Goal: Transaction & Acquisition: Purchase product/service

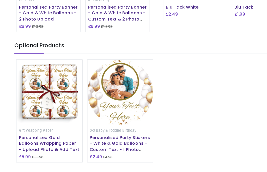
scroll to position [446, 0]
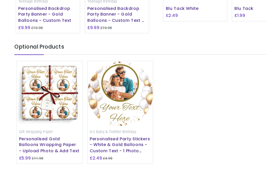
click at [101, 54] on div "Teenage Birthday Personalised Backdrop Party Banner - Gold Balloons - Custom Te…" at bounding box center [99, 38] width 54 height 32
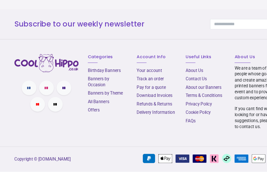
scroll to position [737, 0]
click at [78, 117] on link "Offers" at bounding box center [80, 119] width 10 height 4
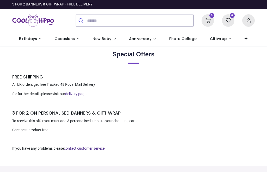
click at [23, 36] on link "Birthdays" at bounding box center [30, 39] width 36 height 14
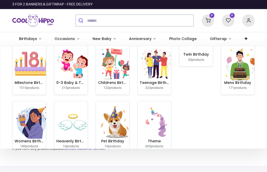
scroll to position [10, 0]
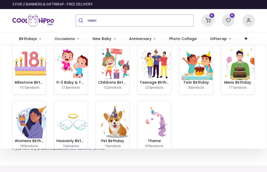
click at [37, 38] on span "Birthdays" at bounding box center [28, 38] width 19 height 5
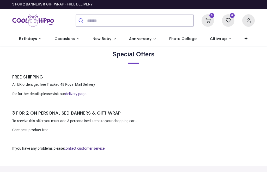
scroll to position [0, 0]
click at [76, 37] on link "Occasions" at bounding box center [67, 39] width 38 height 14
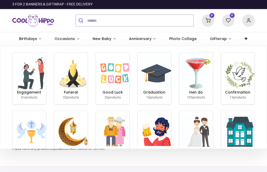
click at [26, 31] on div at bounding box center [39, 20] width 63 height 23
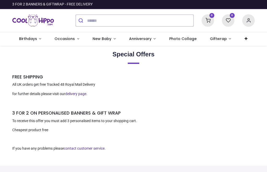
click at [38, 36] on link "Birthdays" at bounding box center [30, 39] width 36 height 14
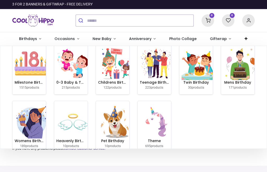
click at [39, 36] on link "Birthdays" at bounding box center [30, 39] width 36 height 14
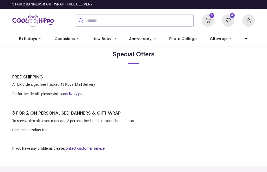
click at [75, 36] on link "Occasions" at bounding box center [67, 39] width 38 height 14
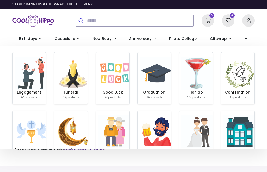
click at [22, 35] on link "Birthdays" at bounding box center [30, 39] width 36 height 14
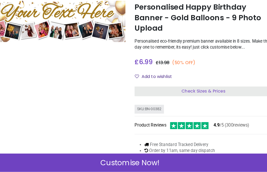
scroll to position [6, 0]
click at [177, 101] on span "Check Sizes & Prices" at bounding box center [195, 103] width 37 height 5
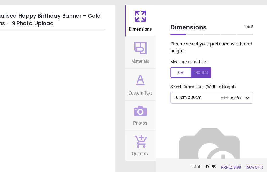
click at [213, 80] on div "100cm x 30cm £14 £6.99" at bounding box center [214, 83] width 71 height 10
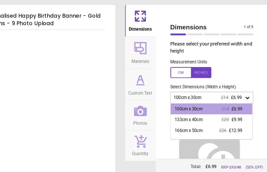
click at [242, 82] on icon at bounding box center [244, 83] width 5 height 5
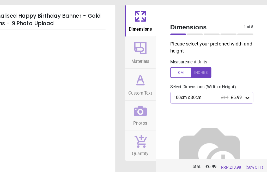
click at [179, 104] on img at bounding box center [212, 130] width 67 height 67
click at [184, 100] on img at bounding box center [212, 130] width 67 height 67
click at [179, 102] on img at bounding box center [212, 130] width 67 height 67
click at [185, 104] on img at bounding box center [212, 130] width 67 height 67
click at [196, 104] on img at bounding box center [212, 130] width 67 height 67
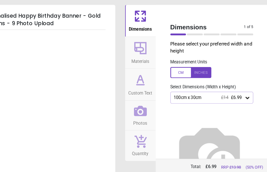
click at [200, 104] on img at bounding box center [212, 130] width 67 height 67
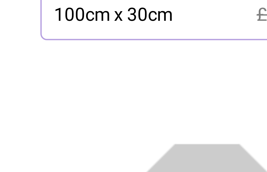
click at [179, 97] on img at bounding box center [212, 130] width 67 height 67
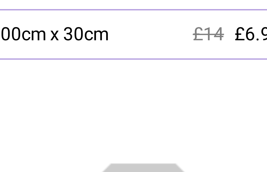
click at [179, 97] on img at bounding box center [212, 130] width 67 height 67
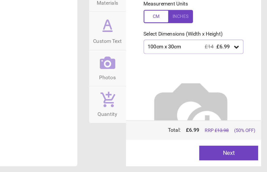
click at [179, 78] on div "100cm x 30cm £14 £6.99" at bounding box center [214, 83] width 71 height 10
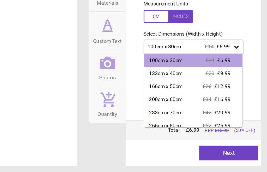
click at [183, 128] on div "233cm x 70cm" at bounding box center [195, 130] width 24 height 5
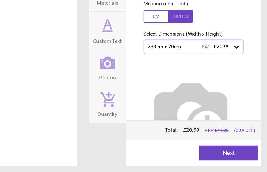
click at [219, 154] on button "Next" at bounding box center [240, 159] width 42 height 10
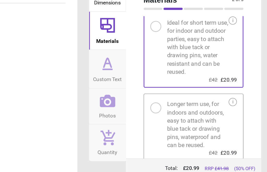
scroll to position [13, 0]
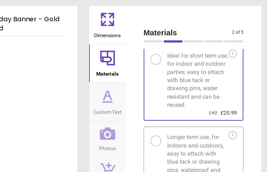
click at [148, 70] on icon at bounding box center [154, 68] width 12 height 12
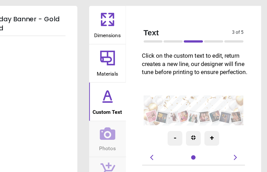
click at [181, 77] on textarea at bounding box center [214, 74] width 66 height 10
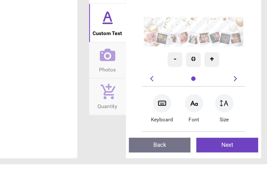
click at [181, 70] on textarea "**********" at bounding box center [214, 74] width 66 height 9
click at [181, 72] on textarea "**********" at bounding box center [214, 74] width 66 height 4
type textarea "**********"
click at [148, 90] on icon at bounding box center [153, 94] width 11 height 9
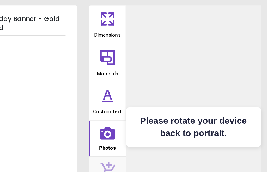
click at [151, 70] on icon at bounding box center [153, 68] width 5 height 6
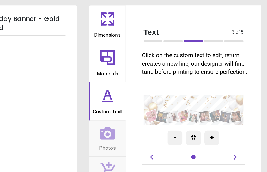
click at [181, 75] on textarea "**********" at bounding box center [214, 73] width 66 height 9
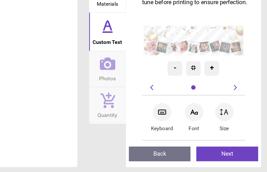
click at [181, 69] on textarea "**********" at bounding box center [214, 73] width 66 height 9
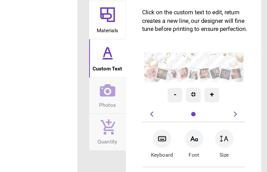
click at [182, 69] on textarea "**********" at bounding box center [215, 73] width 66 height 9
click at [181, 69] on textarea "********* ****" at bounding box center [214, 73] width 66 height 9
click at [181, 70] on textarea "**********" at bounding box center [214, 74] width 66 height 8
type textarea "**********"
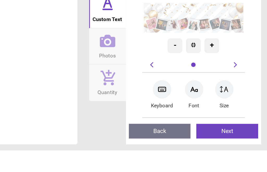
click at [148, 89] on icon at bounding box center [153, 94] width 11 height 11
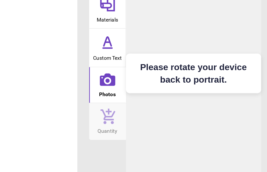
click at [17, 83] on div "Personalised Happy Birthday Banner - Gold Balloons - 9 Photo Upload" at bounding box center [72, 86] width 122 height 164
click at [148, 89] on icon at bounding box center [153, 94] width 11 height 11
click at [148, 62] on icon at bounding box center [154, 68] width 12 height 12
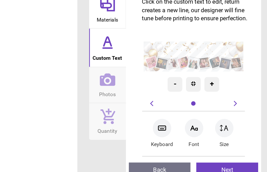
click at [169, 154] on button "Back" at bounding box center [191, 159] width 44 height 10
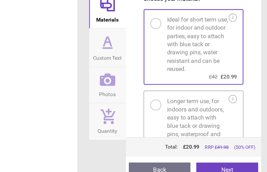
click at [217, 154] on button "Next" at bounding box center [239, 159] width 44 height 10
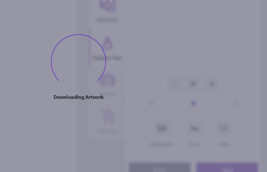
type textarea "**********"
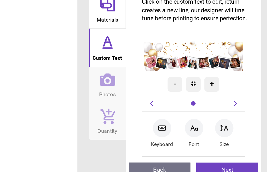
type textarea "**********"
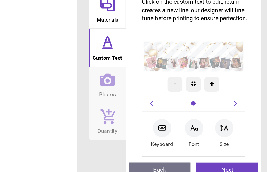
click at [189, 126] on icon at bounding box center [192, 129] width 6 height 6
click at [148, 90] on icon at bounding box center [153, 94] width 11 height 9
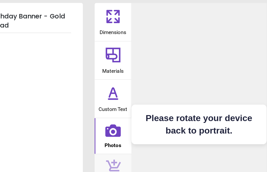
click at [172, 93] on h2 "Please rotate your device back to portrait." at bounding box center [214, 89] width 85 height 17
click at [148, 91] on icon at bounding box center [153, 94] width 11 height 9
click at [148, 95] on icon at bounding box center [153, 94] width 11 height 9
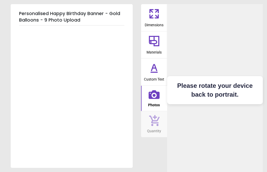
click at [48, 15] on h5 "Personalised Happy Birthday Banner - Gold Balloons - 9 Photo Upload" at bounding box center [71, 16] width 105 height 17
click at [42, 168] on div "Personalised Happy Birthday Banner - Gold Balloons - 9 Photo Upload" at bounding box center [72, 86] width 122 height 164
click at [55, 156] on div "Personalised Happy Birthday Banner - Gold Balloons - 9 Photo Upload" at bounding box center [72, 86] width 122 height 164
click at [160, 87] on button "Photos" at bounding box center [154, 99] width 26 height 26
click at [179, 93] on h2 "Please rotate your device back to portrait." at bounding box center [214, 89] width 85 height 17
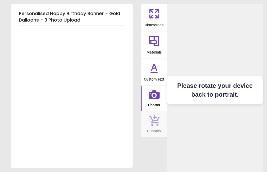
click at [156, 93] on icon at bounding box center [153, 94] width 11 height 9
click at [222, 98] on h2 "Please rotate your device back to portrait." at bounding box center [214, 89] width 85 height 17
click at [158, 69] on icon at bounding box center [154, 68] width 12 height 12
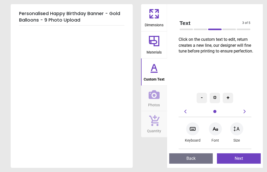
click at [216, 96] on div at bounding box center [214, 98] width 10 height 10
click at [239, 127] on icon at bounding box center [236, 129] width 6 height 6
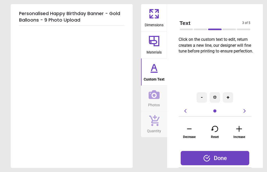
click at [217, 128] on icon at bounding box center [214, 128] width 6 height 5
click at [206, 134] on div "Reset" at bounding box center [214, 132] width 17 height 18
click at [214, 126] on icon at bounding box center [214, 129] width 10 height 8
click at [212, 133] on div "Reset" at bounding box center [214, 132] width 17 height 18
click at [220, 159] on div "Done" at bounding box center [214, 158] width 68 height 14
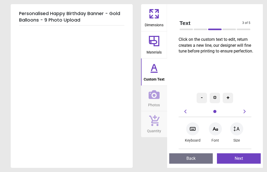
click at [153, 70] on icon at bounding box center [154, 68] width 12 height 12
click at [155, 93] on icon at bounding box center [153, 94] width 11 height 11
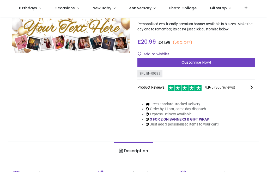
scroll to position [43, 0]
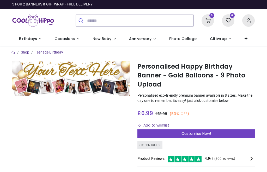
click at [194, 131] on span "Customise Now!" at bounding box center [195, 133] width 29 height 5
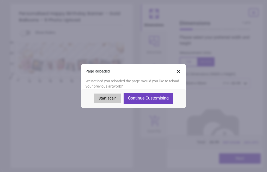
click at [153, 99] on button "Continue Customising" at bounding box center [147, 98] width 49 height 10
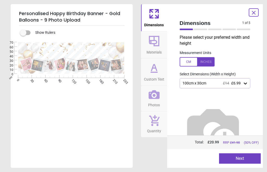
type textarea "**********"
click at [154, 96] on icon at bounding box center [153, 94] width 11 height 9
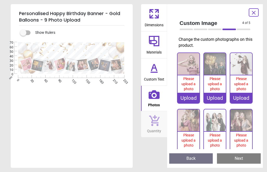
click at [188, 96] on div "Upload" at bounding box center [188, 98] width 22 height 10
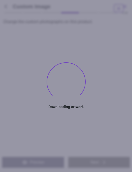
type textarea "**********"
